Goal: Information Seeking & Learning: Learn about a topic

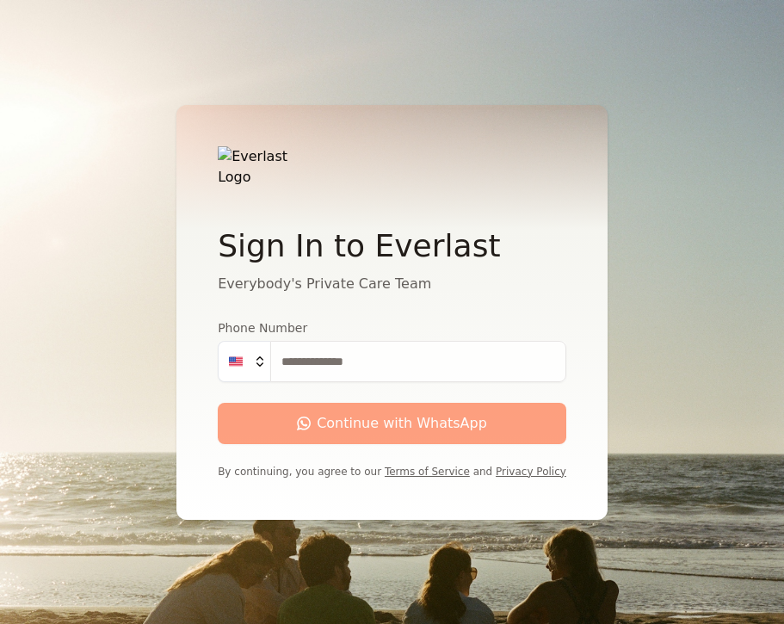
click at [340, 356] on input "Phone Number" at bounding box center [418, 361] width 296 height 41
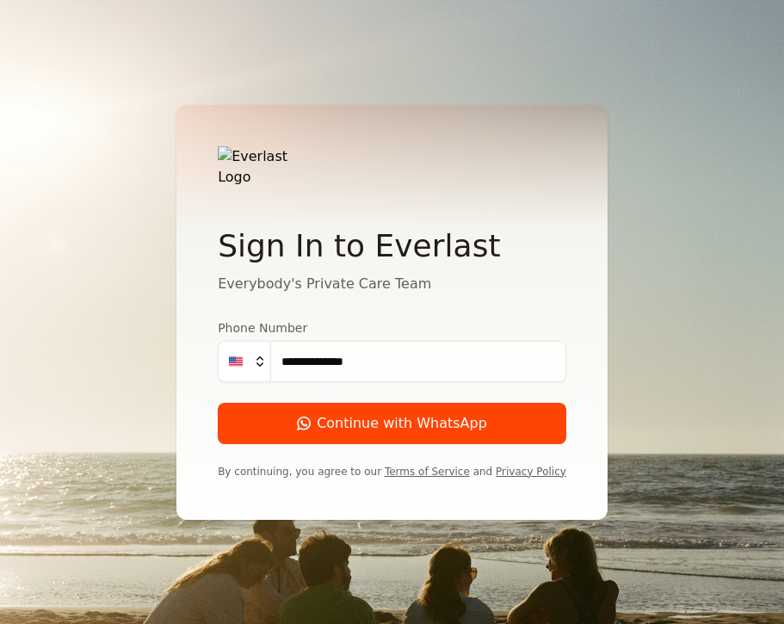
type input "**********"
click at [448, 422] on div "Continue with WhatsApp" at bounding box center [392, 423] width 190 height 21
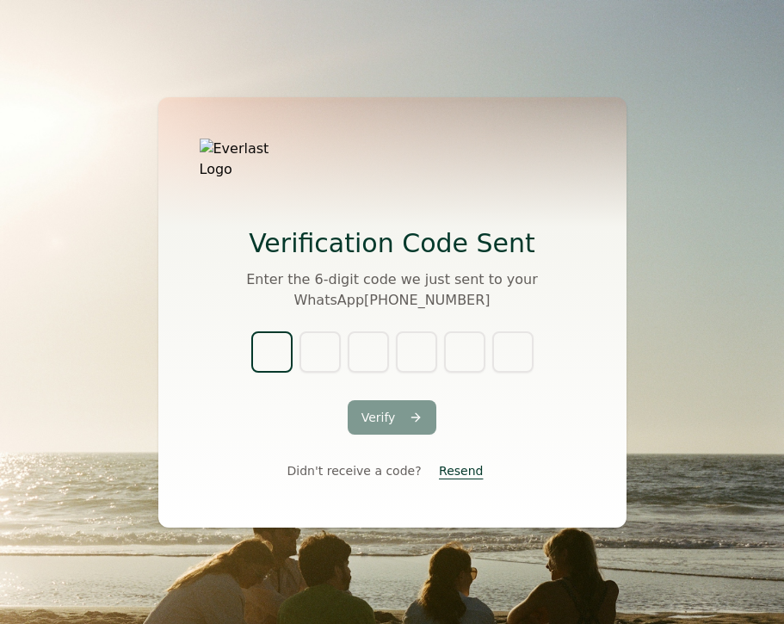
click at [279, 342] on input "text" at bounding box center [271, 351] width 41 height 41
type input "*"
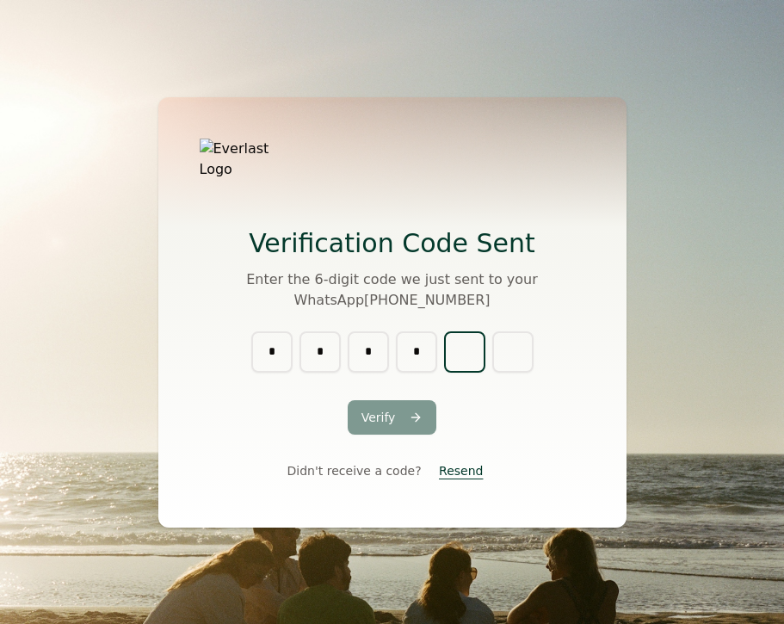
type input "*"
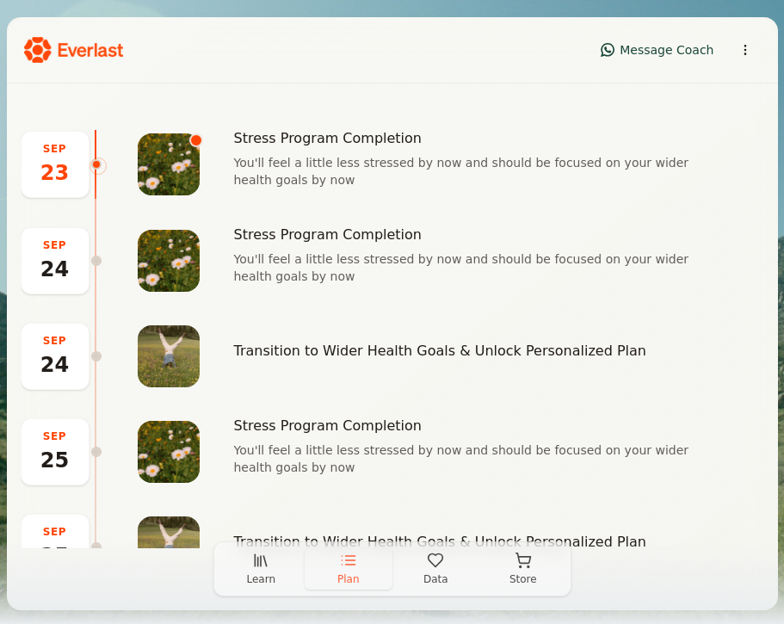
scroll to position [216, 0]
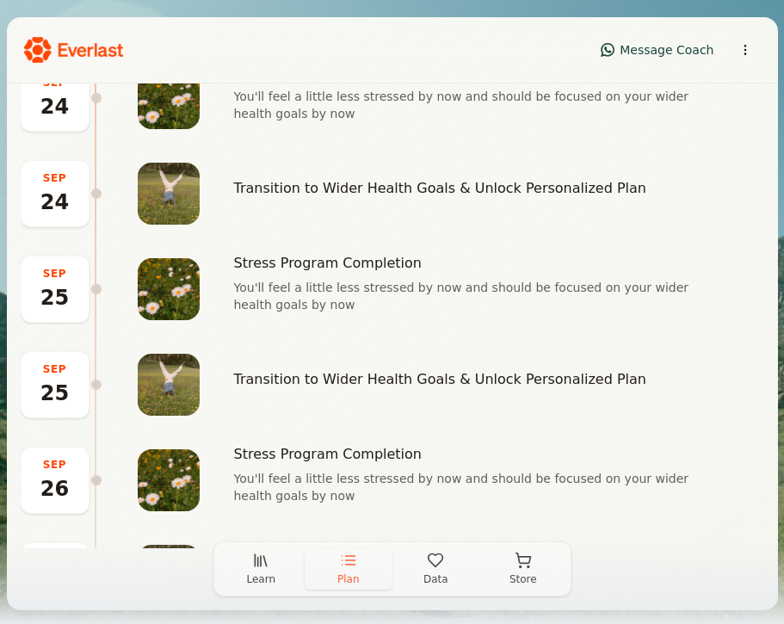
click at [522, 568] on icon "button" at bounding box center [523, 560] width 17 height 17
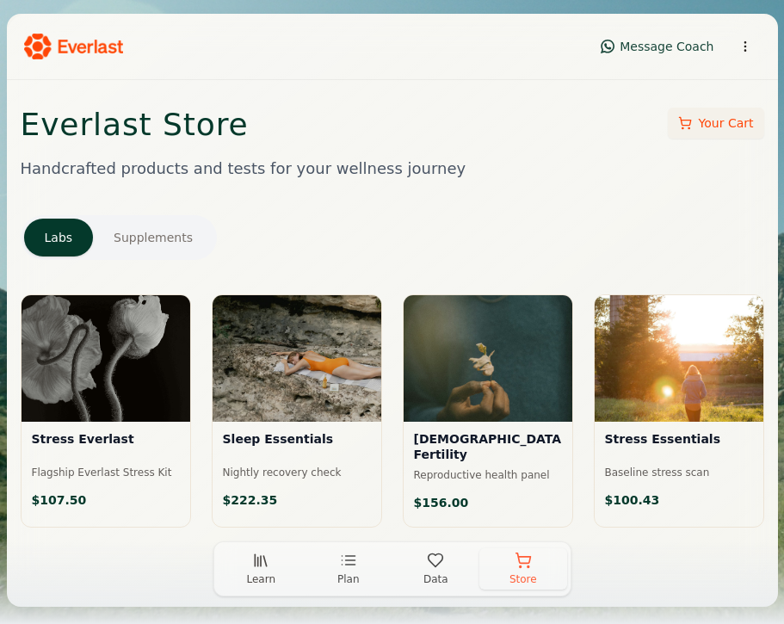
scroll to position [0, 0]
click at [126, 335] on div at bounding box center [106, 358] width 169 height 127
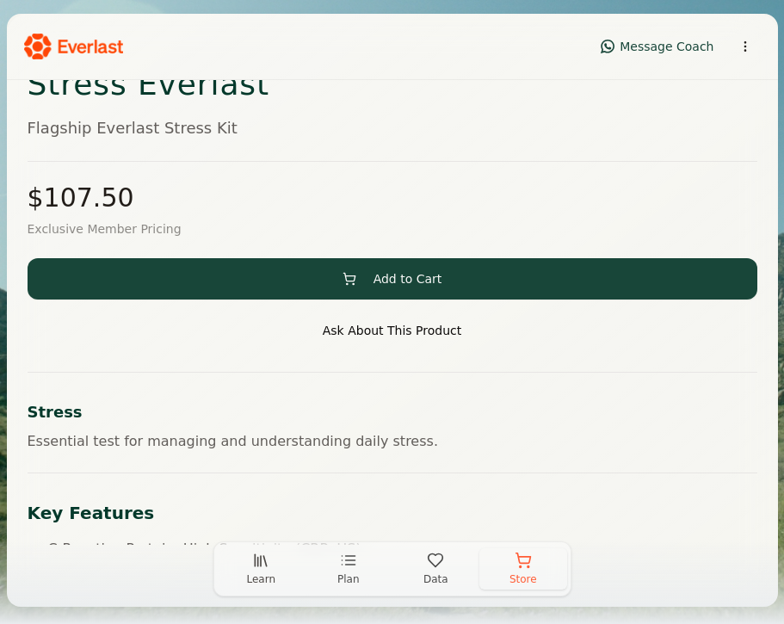
scroll to position [348, 0]
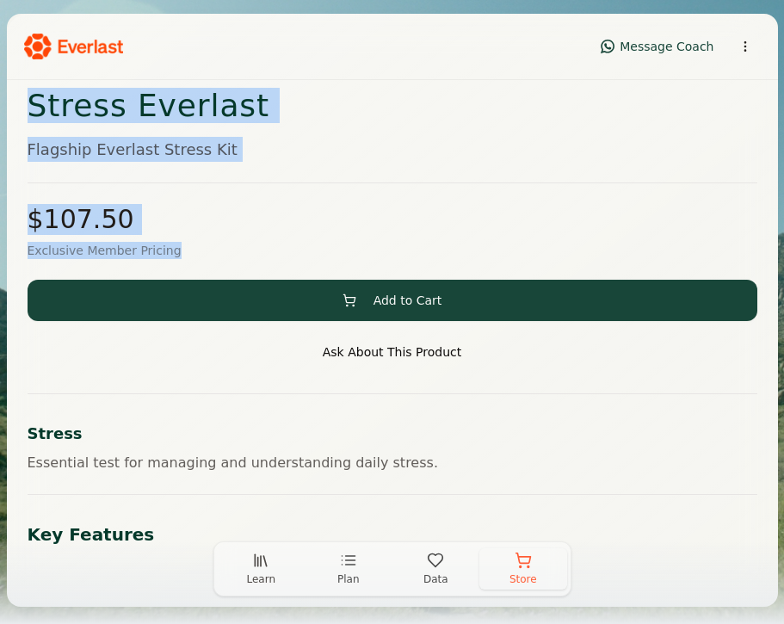
drag, startPoint x: 31, startPoint y: 106, endPoint x: 214, endPoint y: 248, distance: 231.9
click at [214, 248] on div "Lab Test Stress Everlast Flagship Everlast Stress Kit $ 107.50 Exclusive Member…" at bounding box center [393, 457] width 730 height 806
copy div "Stress Everlast Flagship Everlast Stress Kit $ 107.50 Exclusive Member Pricing"
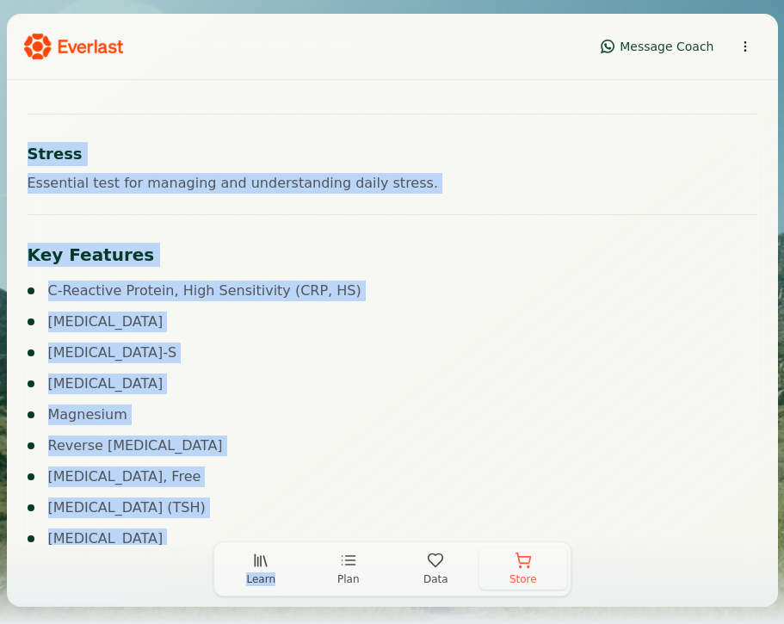
scroll to position [705, 0]
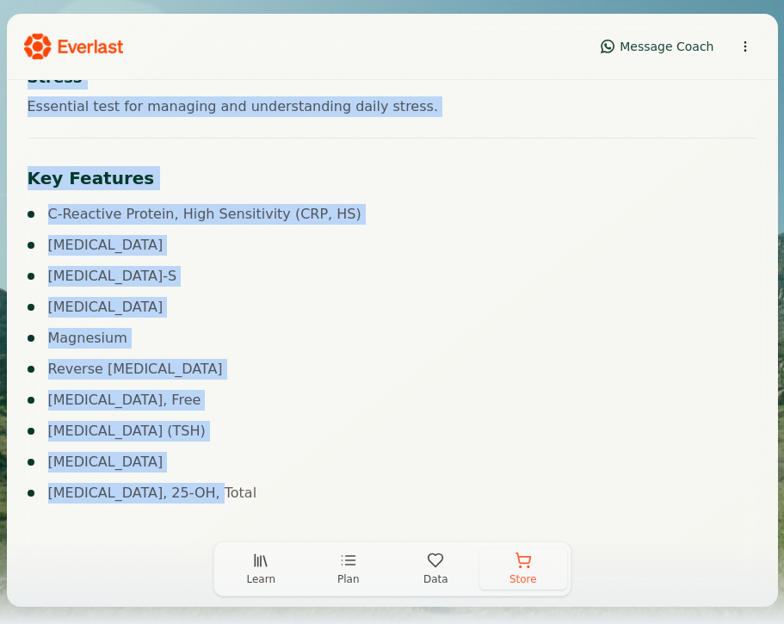
drag, startPoint x: 24, startPoint y: 184, endPoint x: 213, endPoint y: 497, distance: 365.4
copy div "Stress Essential test for managing and understanding daily stress. Key Features…"
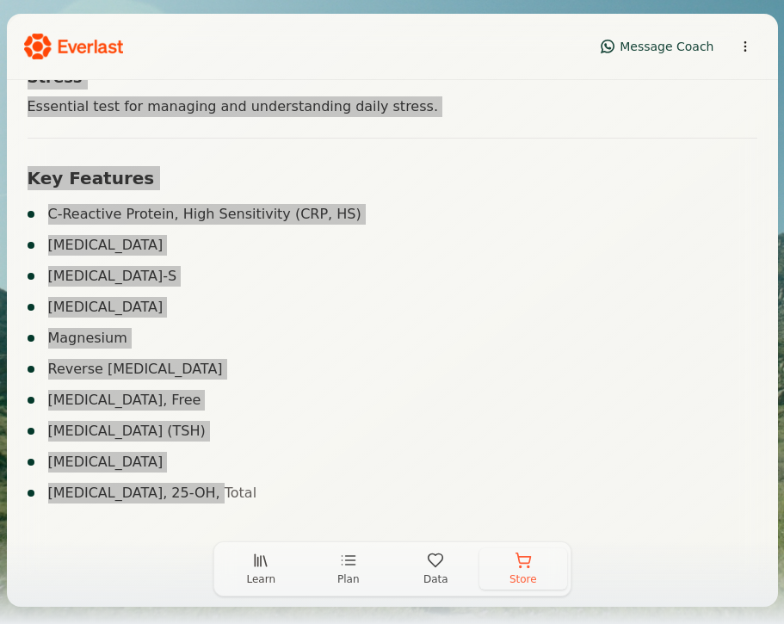
drag, startPoint x: 780, startPoint y: 366, endPoint x: 266, endPoint y: 326, distance: 515.4
click at [265, 326] on ul "C-Reactive Protein, High Sensitivity (CRP, HS) [MEDICAL_DATA] [MEDICAL_DATA]-S …" at bounding box center [393, 354] width 730 height 300
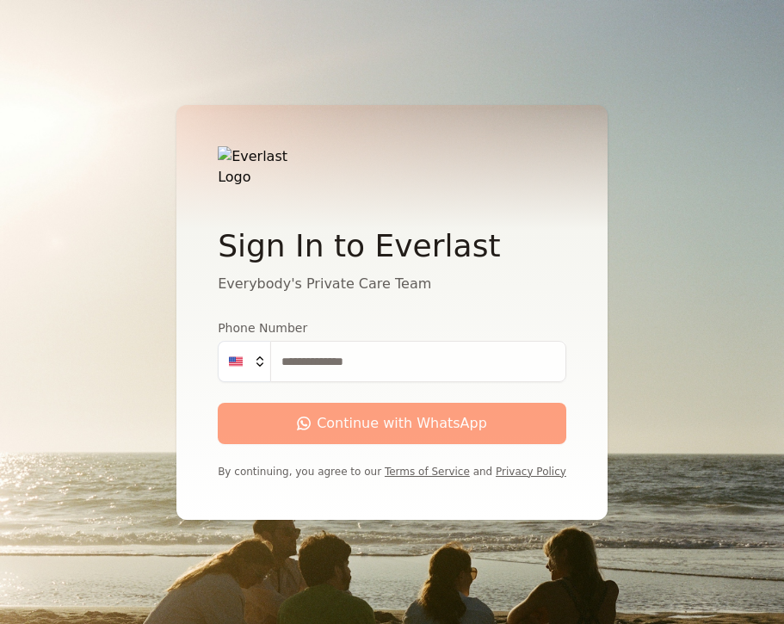
click at [346, 365] on input "Phone Number" at bounding box center [418, 361] width 296 height 41
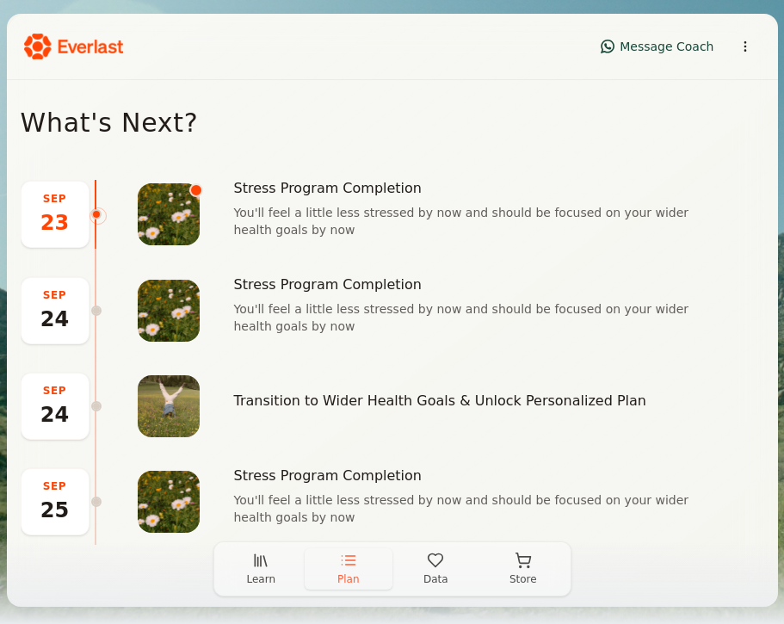
scroll to position [121, 0]
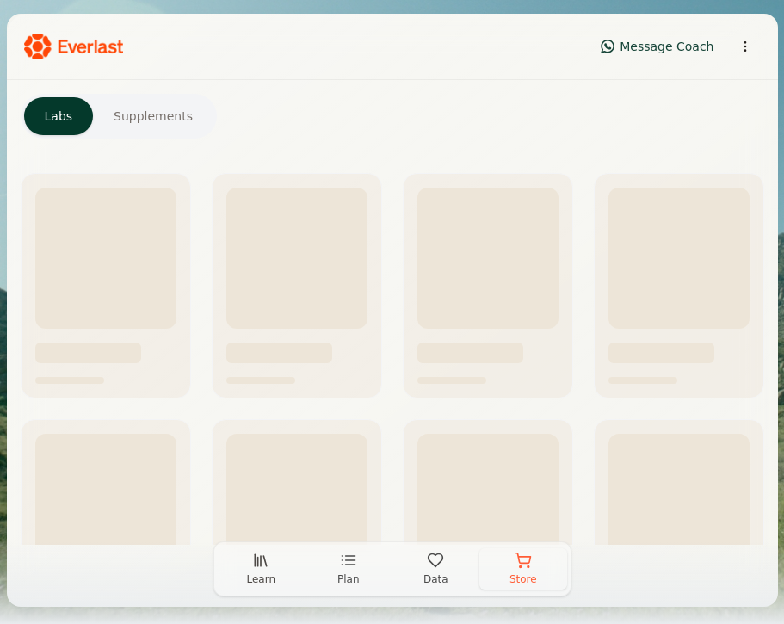
click at [523, 566] on icon "button" at bounding box center [523, 560] width 17 height 17
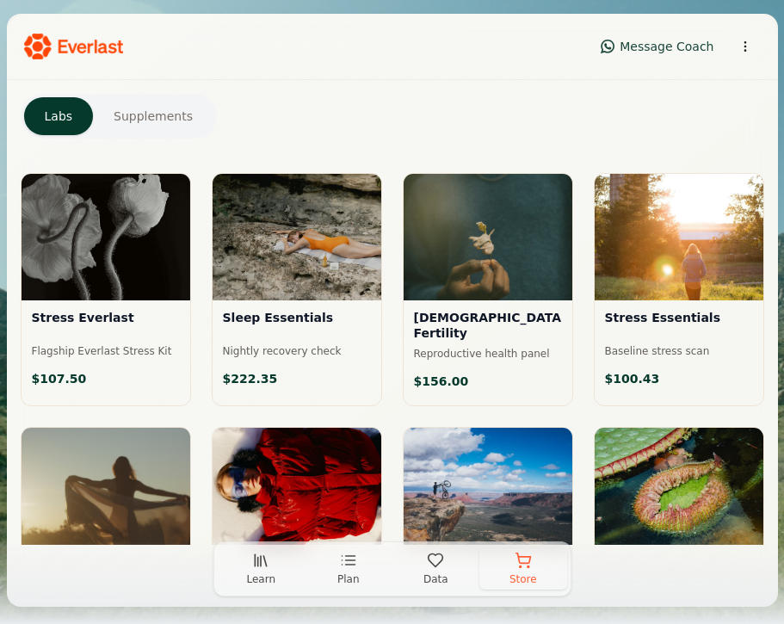
click at [311, 233] on div at bounding box center [297, 237] width 169 height 127
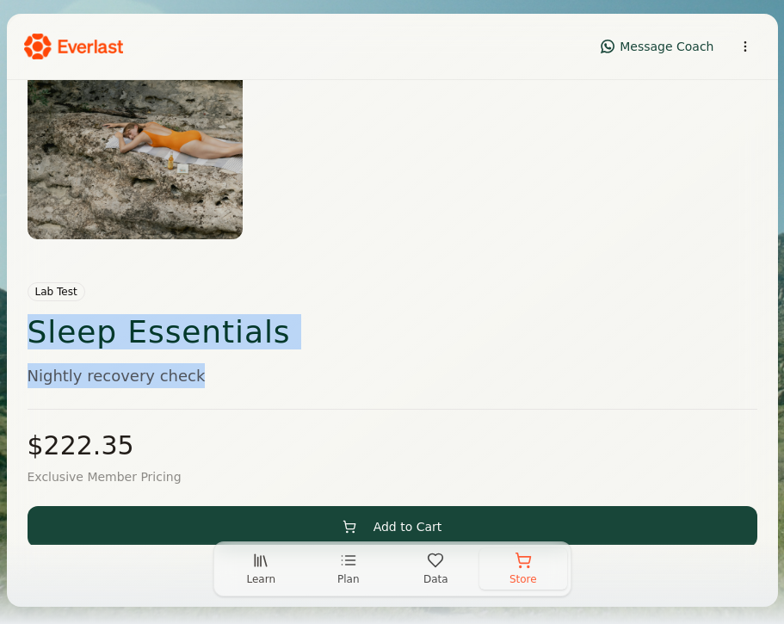
drag, startPoint x: 17, startPoint y: 320, endPoint x: 226, endPoint y: 372, distance: 214.6
click at [226, 372] on div "Back to Store Your Cart Lab Test Sleep Essentials Nightly recovery check $ 222.…" at bounding box center [392, 419] width 771 height 921
copy div "Sleep Essentials Nightly recovery check"
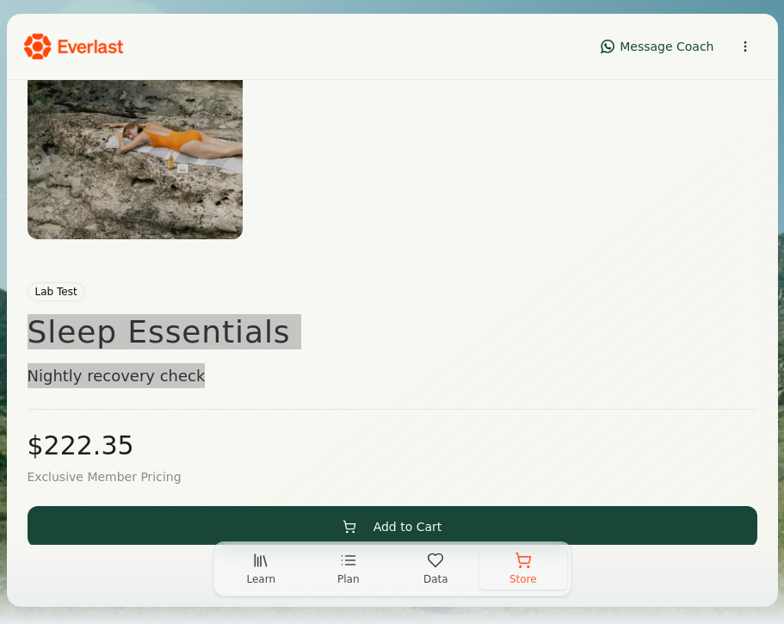
drag, startPoint x: 783, startPoint y: 407, endPoint x: 282, endPoint y: 380, distance: 501.7
click at [282, 381] on p "Nightly recovery check" at bounding box center [393, 375] width 730 height 25
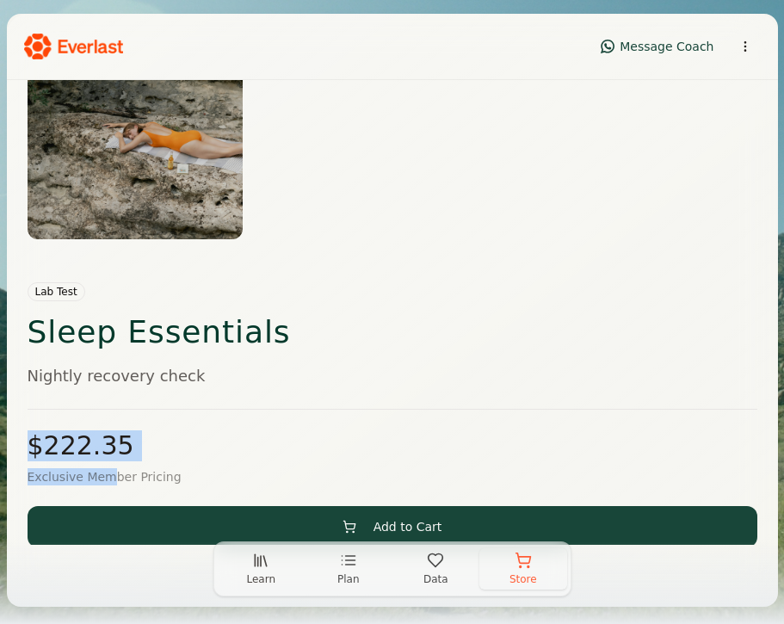
drag, startPoint x: 21, startPoint y: 445, endPoint x: 111, endPoint y: 467, distance: 93.1
click at [111, 467] on div "Back to Store Your Cart Lab Test Sleep Essentials Nightly recovery check $ 222.…" at bounding box center [392, 419] width 771 height 921
click at [111, 467] on div "$ 222.35 Exclusive Member Pricing Add to Cart Ask About This Product" at bounding box center [393, 504] width 730 height 190
drag, startPoint x: 170, startPoint y: 482, endPoint x: 23, endPoint y: 444, distance: 152.0
click at [23, 444] on div "Back to Store Your Cart Lab Test Sleep Essentials Nightly recovery check $ 222.…" at bounding box center [392, 419] width 771 height 921
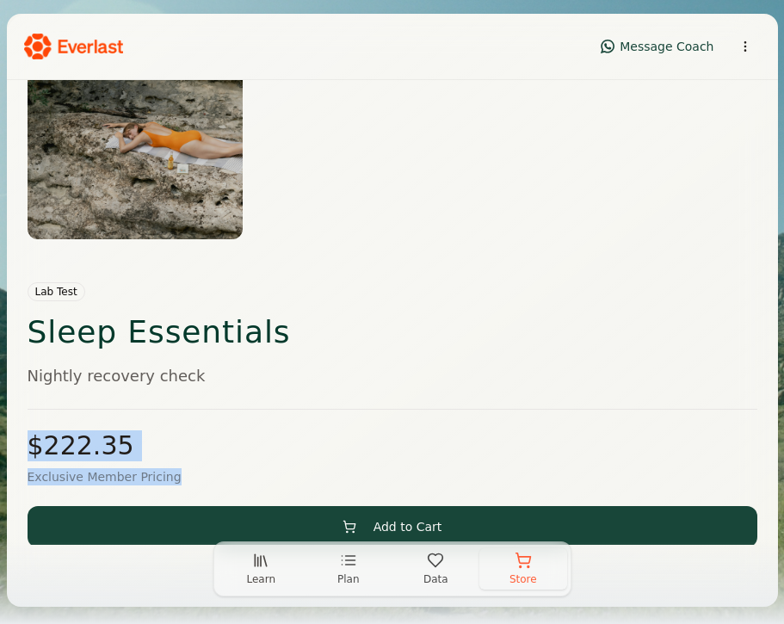
click at [23, 444] on div "Back to Store Your Cart Lab Test Sleep Essentials Nightly recovery check $ 222.…" at bounding box center [392, 419] width 771 height 921
drag, startPoint x: 28, startPoint y: 442, endPoint x: 181, endPoint y: 481, distance: 157.4
click at [181, 481] on div "$ 222.35 Exclusive Member Pricing Add to Cart Ask About This Product" at bounding box center [393, 504] width 730 height 190
copy div "$ 222.35 Exclusive Member Pricing"
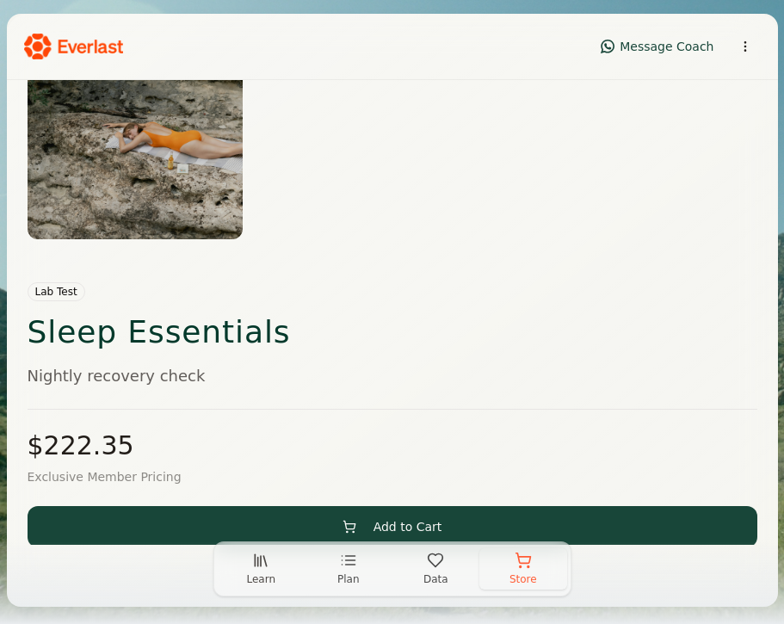
click at [205, 461] on div "$ 222.35" at bounding box center [393, 445] width 730 height 31
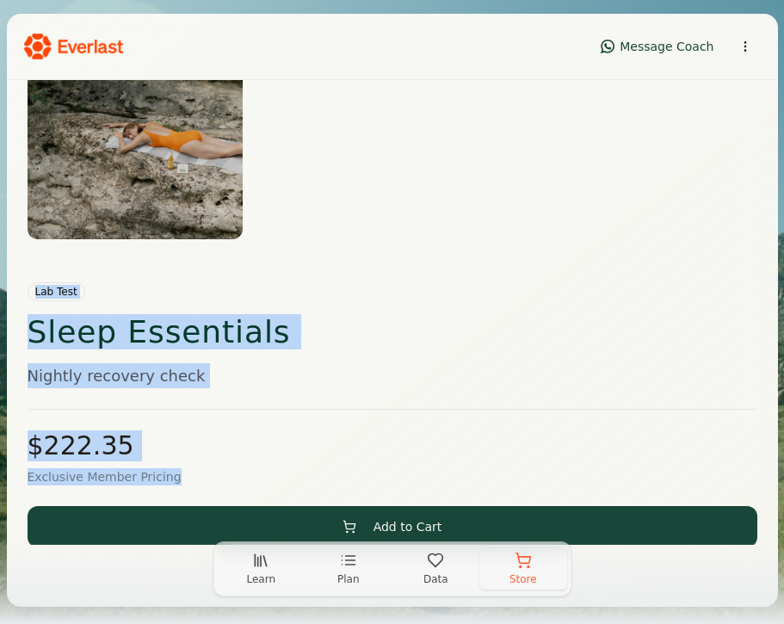
drag, startPoint x: 185, startPoint y: 479, endPoint x: 27, endPoint y: 295, distance: 242.3
click at [28, 295] on div "Lab Test Sleep Essentials Nightly recovery check $ 222.35 Exclusive Member Pric…" at bounding box center [393, 560] width 730 height 558
copy div "Lab Test Sleep Essentials Nightly recovery check $ 222.35 Exclusive Member Pric…"
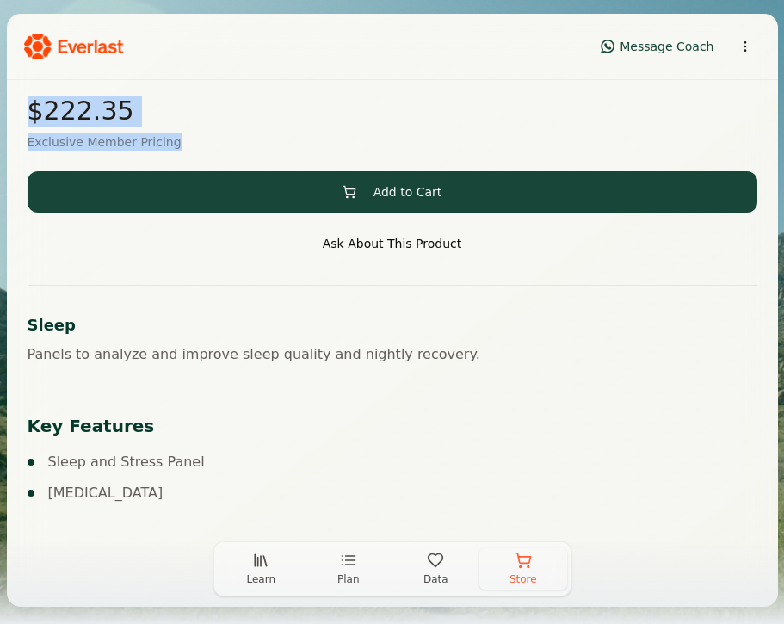
scroll to position [3, 0]
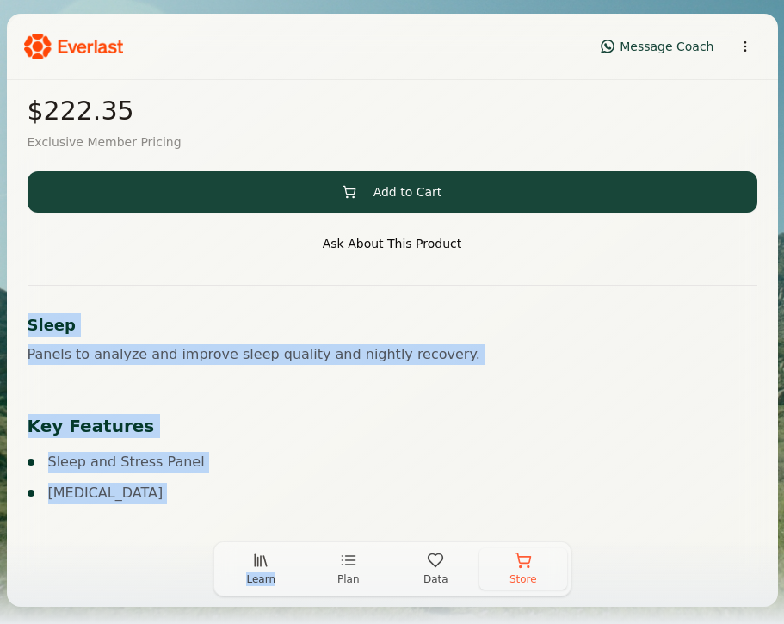
drag, startPoint x: 17, startPoint y: 320, endPoint x: 144, endPoint y: 640, distance: 344.3
click at [144, 623] on html "Message Coach Back to Store Your Cart Lab Test Sleep Essentials Nightly recover…" at bounding box center [392, 311] width 784 height 628
click at [141, 455] on span "Sleep and Stress Panel" at bounding box center [126, 462] width 157 height 21
drag, startPoint x: 23, startPoint y: 325, endPoint x: 139, endPoint y: 496, distance: 206.5
click at [139, 496] on div "Back to Store Your Cart Lab Test Sleep Essentials Nightly recovery check $ 222.…" at bounding box center [392, 84] width 771 height 921
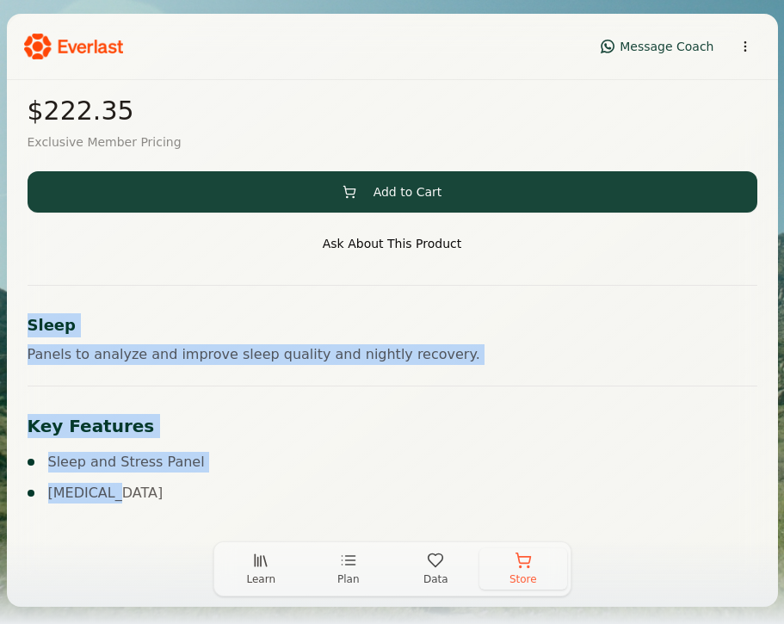
copy div "Sleep Panels to analyze and improve sleep quality and nightly recovery. Key Fea…"
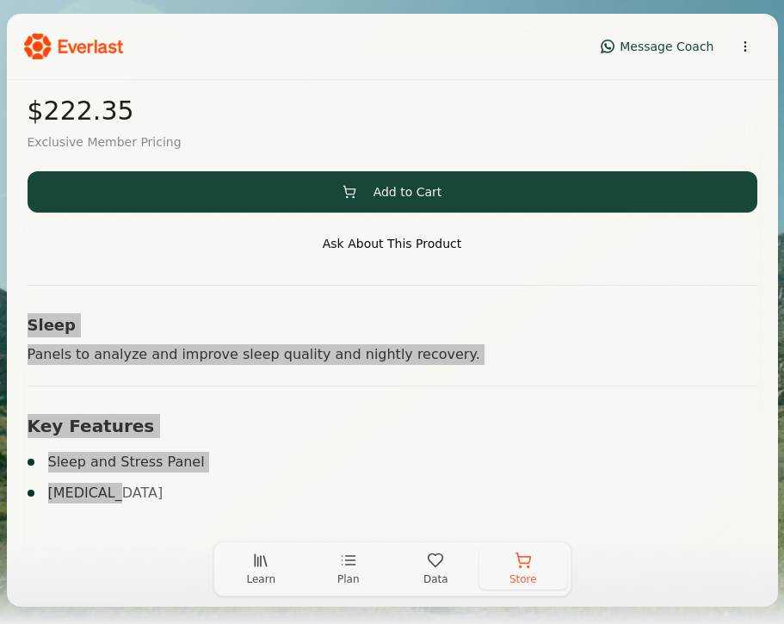
drag, startPoint x: 777, startPoint y: 291, endPoint x: 201, endPoint y: 288, distance: 576.7
click at [201, 288] on div "Sleep Panels to analyze and improve sleep quality and nightly recovery." at bounding box center [393, 325] width 730 height 80
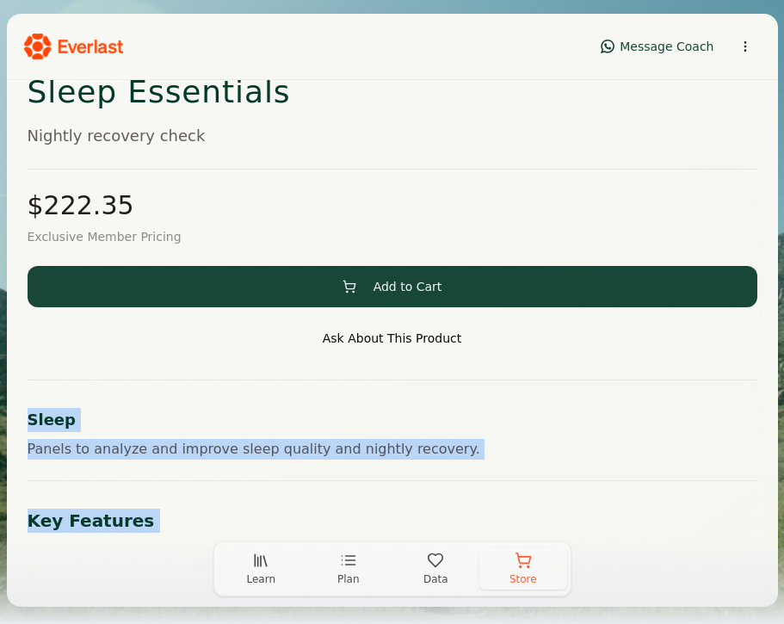
scroll to position [228, 0]
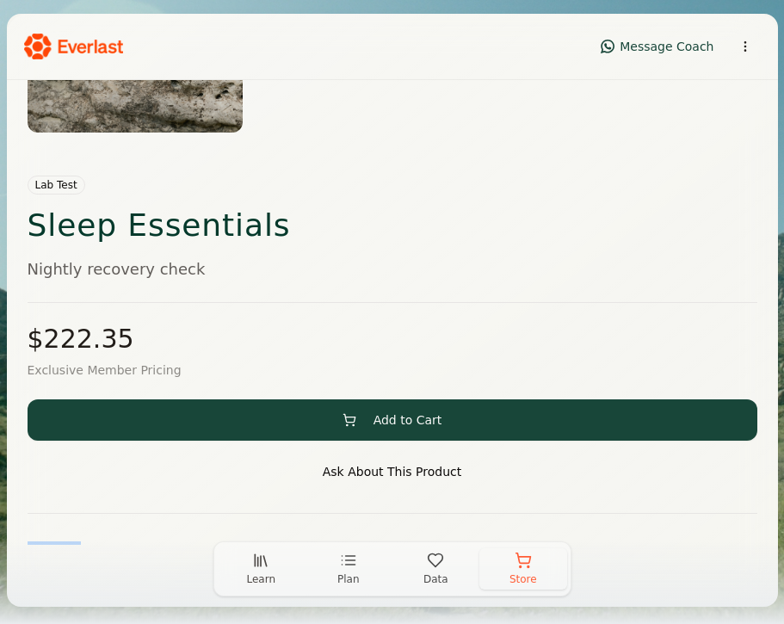
click at [520, 572] on button "Store" at bounding box center [523, 568] width 88 height 41
click at [517, 571] on button "Store" at bounding box center [523, 568] width 88 height 41
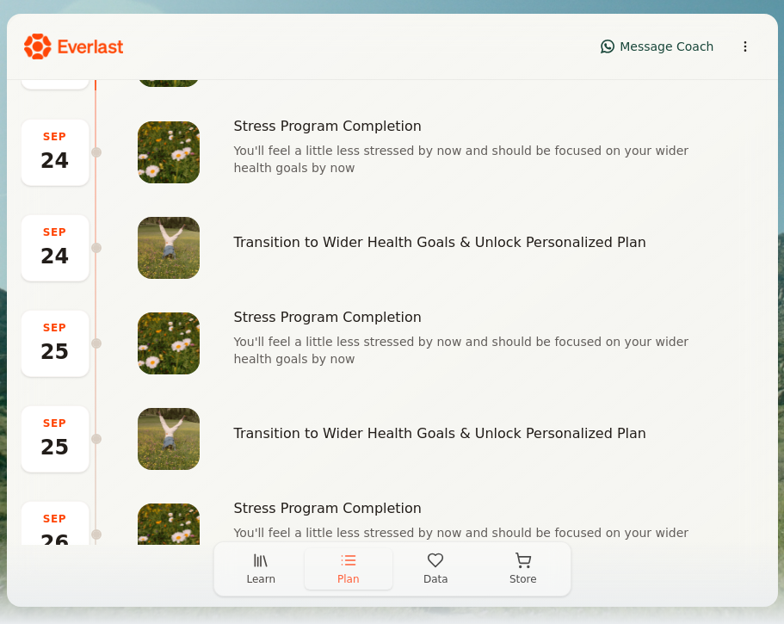
scroll to position [306, 0]
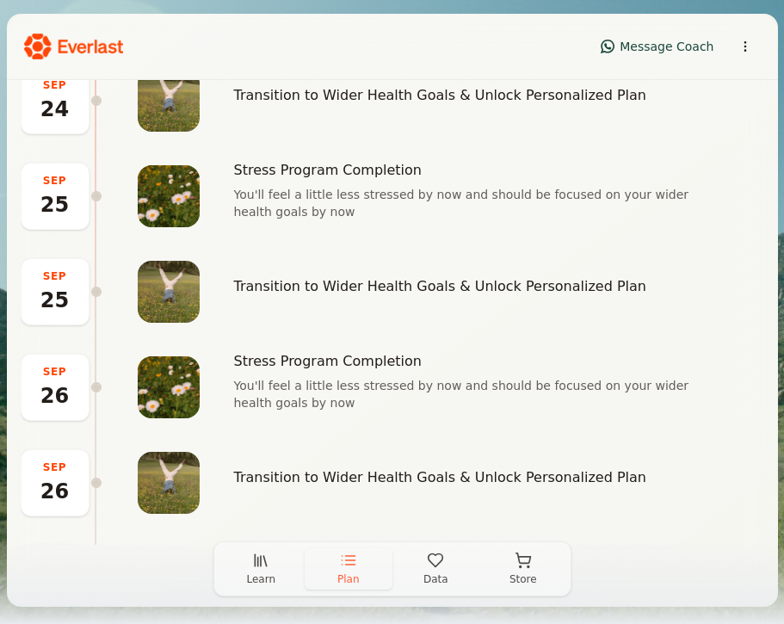
click at [524, 574] on span "Store" at bounding box center [524, 579] width 28 height 14
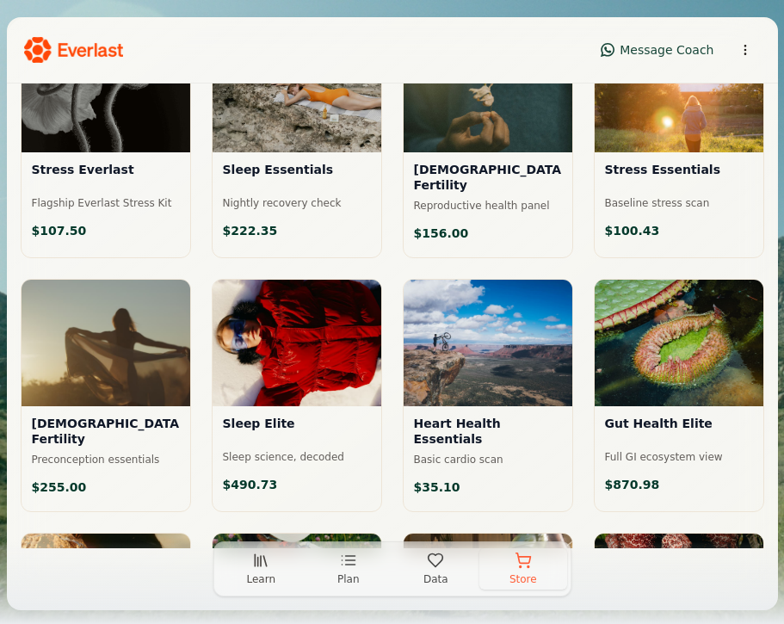
scroll to position [155, 0]
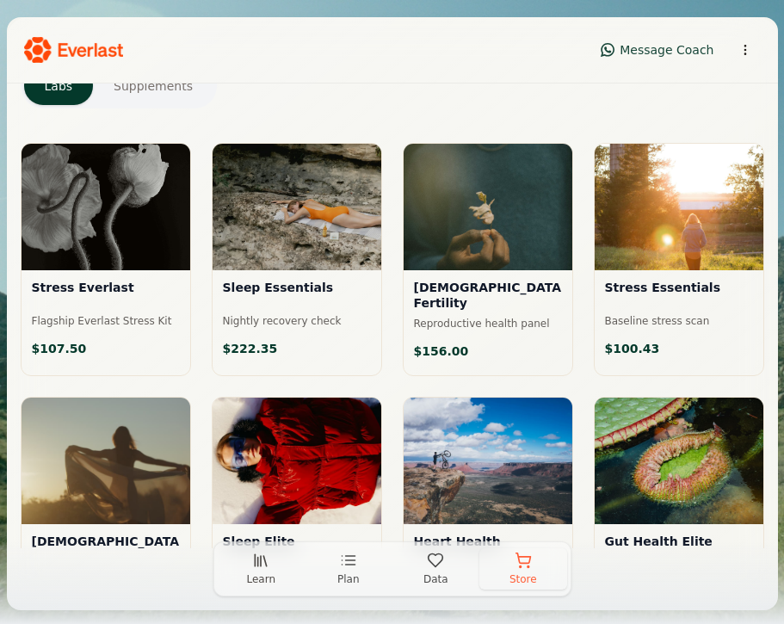
click at [516, 215] on div at bounding box center [488, 207] width 169 height 127
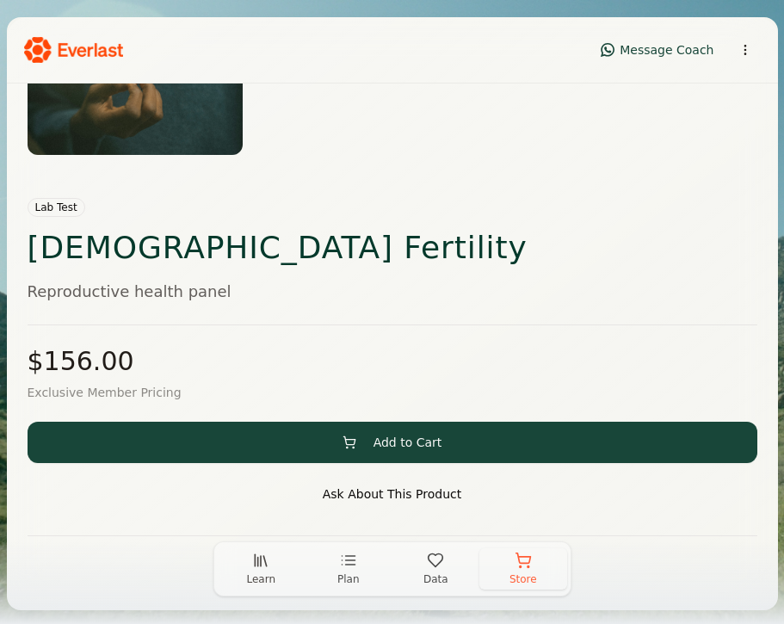
scroll to position [213, 0]
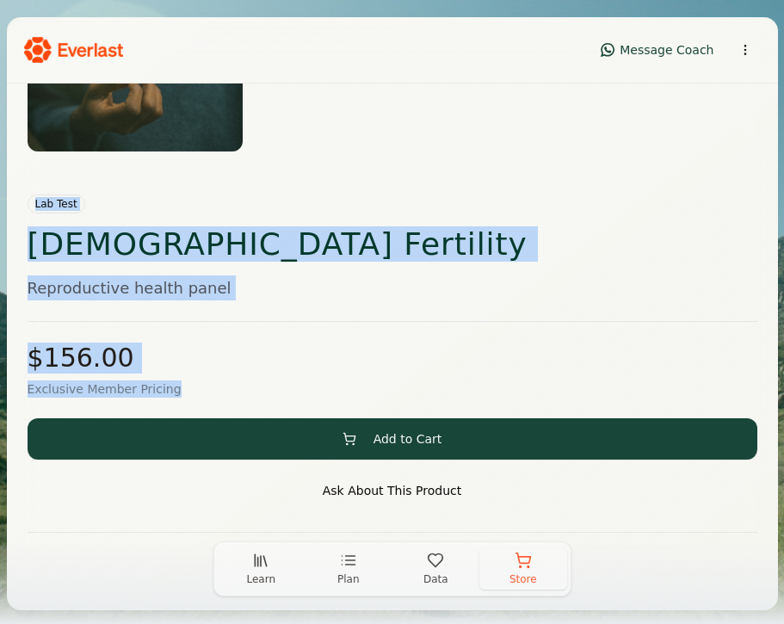
drag, startPoint x: 22, startPoint y: 202, endPoint x: 178, endPoint y: 389, distance: 243.8
click at [178, 389] on div "Back to Store Your Cart Lab Test [DEMOGRAPHIC_DATA] Fertility Reproductive heal…" at bounding box center [392, 347] width 771 height 952
copy div "Lab Test [DEMOGRAPHIC_DATA] Fertility Reproductive health panel $ 156.00 Exclus…"
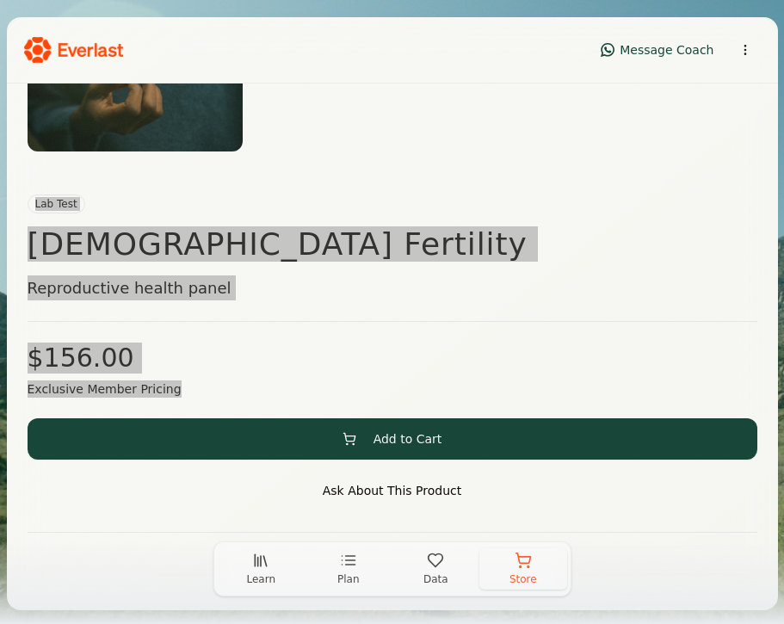
click at [287, 373] on div "$ 156.00" at bounding box center [393, 358] width 730 height 31
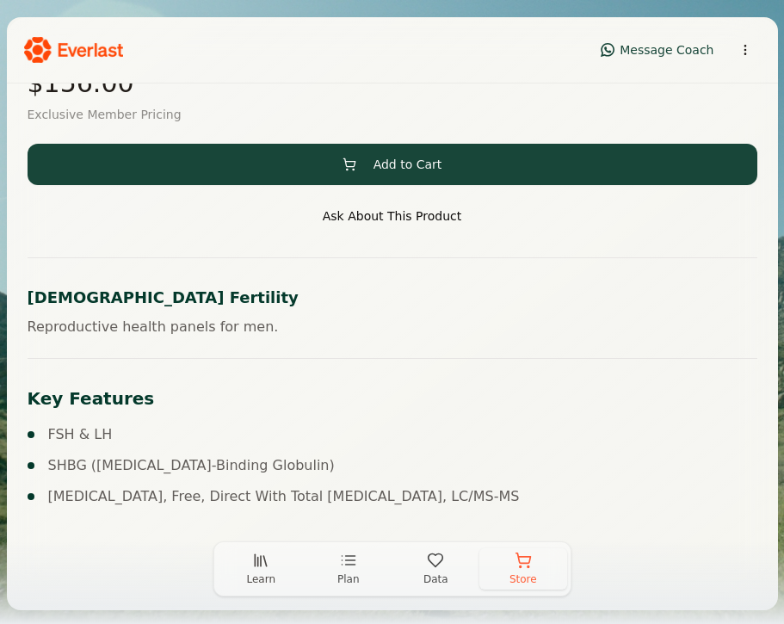
click at [292, 375] on div "Key Features FSH & LH SHBG ([MEDICAL_DATA]-Binding Globulin) [MEDICAL_DATA], Fr…" at bounding box center [393, 432] width 730 height 149
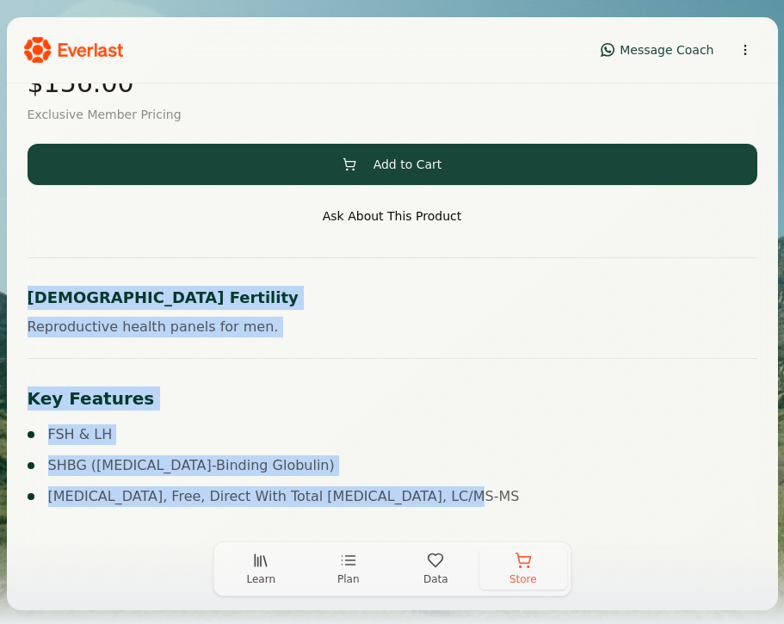
drag, startPoint x: 22, startPoint y: 300, endPoint x: 453, endPoint y: 500, distance: 474.8
click at [453, 500] on div "Back to Store Your Cart Lab Test [DEMOGRAPHIC_DATA] Fertility Reproductive heal…" at bounding box center [392, 72] width 771 height 952
copy div "[DEMOGRAPHIC_DATA] Fertility Reproductive health panels for men. Key Features F…"
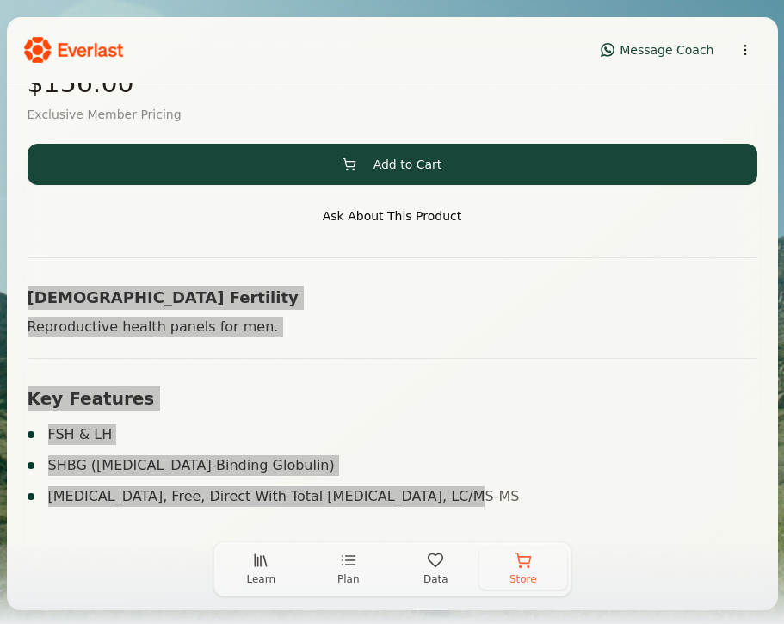
click at [201, 278] on div "[DEMOGRAPHIC_DATA] Fertility Reproductive health panels for men." at bounding box center [393, 297] width 730 height 80
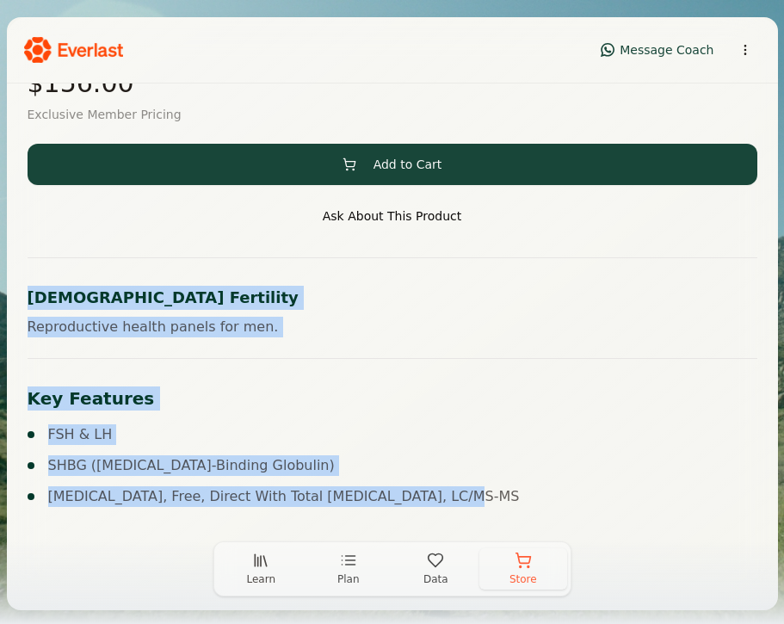
click at [201, 278] on div "[DEMOGRAPHIC_DATA] Fertility Reproductive health panels for men." at bounding box center [393, 297] width 730 height 80
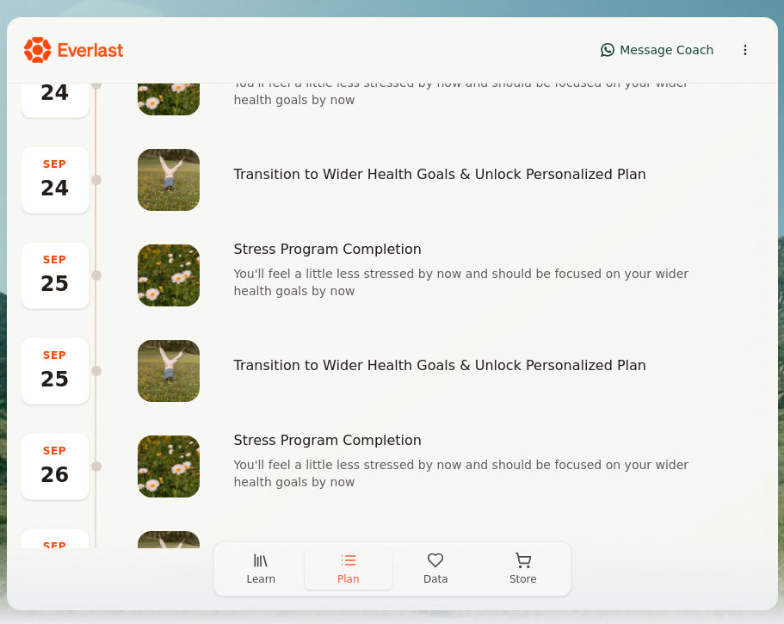
scroll to position [314, 0]
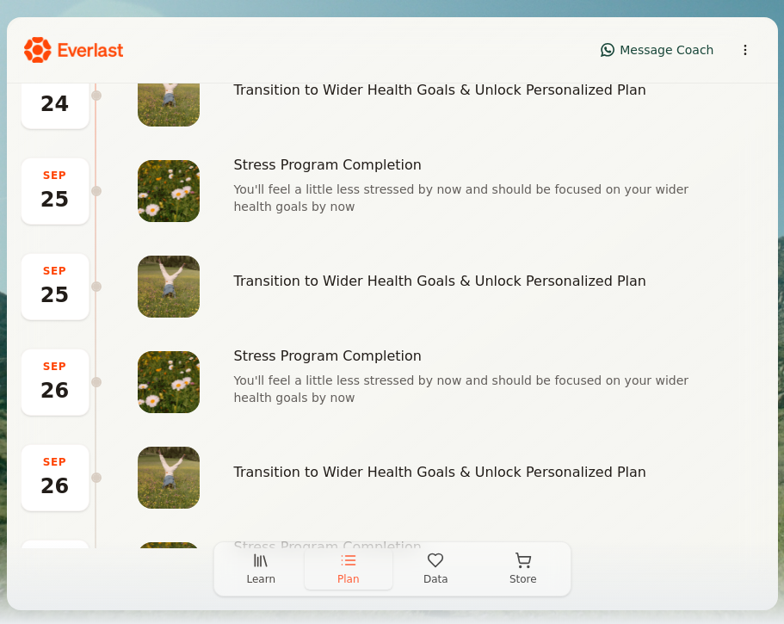
click at [523, 572] on button "Store" at bounding box center [523, 568] width 88 height 41
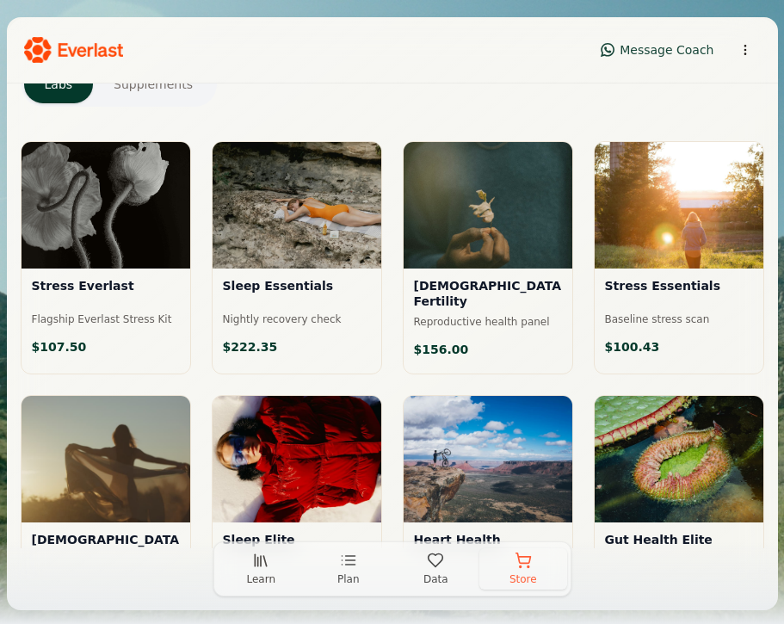
scroll to position [156, 0]
